Goal: Task Accomplishment & Management: Use online tool/utility

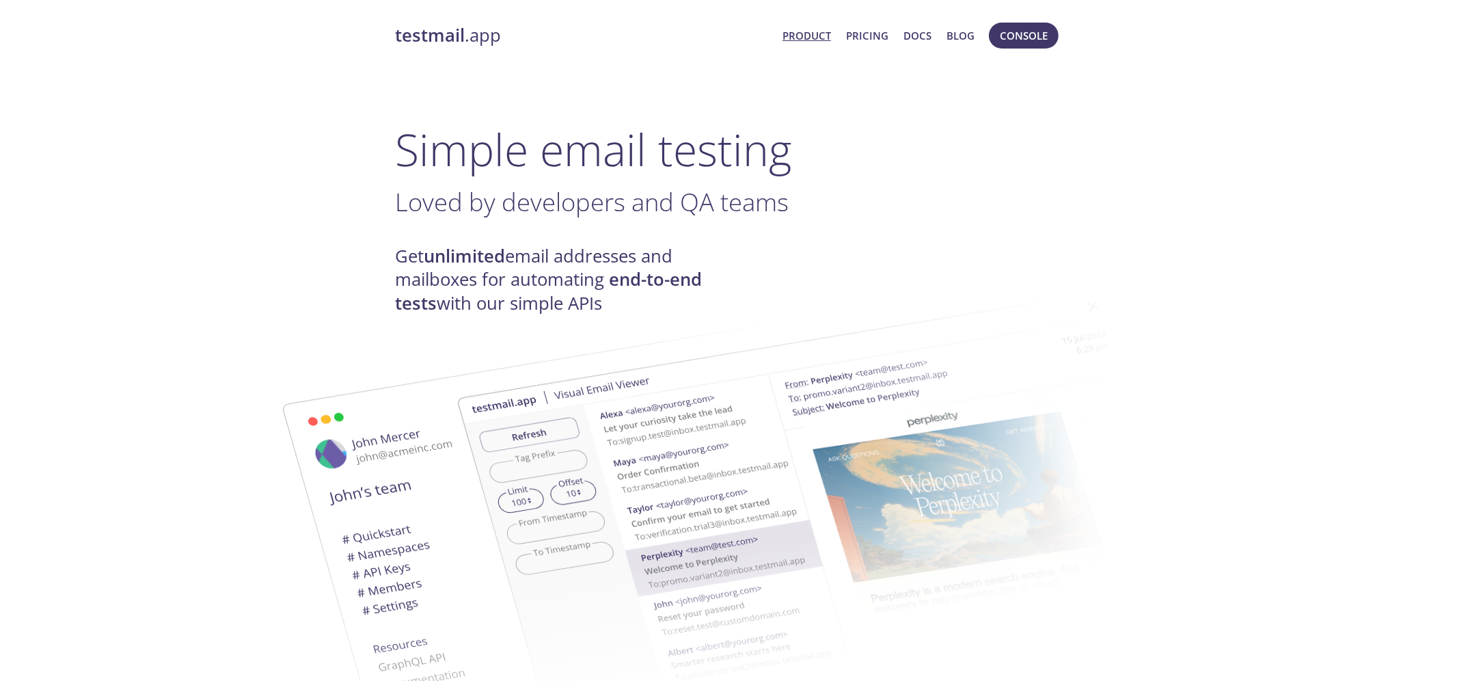
click at [465, 41] on link "testmail .app" at bounding box center [583, 35] width 377 height 23
click at [465, 33] on link "testmail .app" at bounding box center [583, 35] width 377 height 23
